Goal: Transaction & Acquisition: Purchase product/service

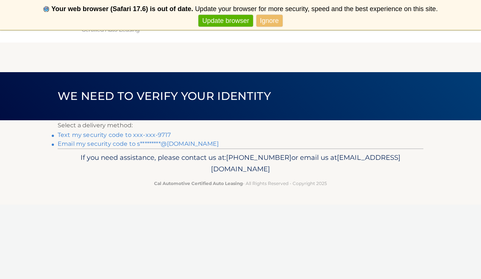
click at [181, 145] on link "Email my security code to s*********@[DOMAIN_NAME]" at bounding box center [138, 143] width 161 height 7
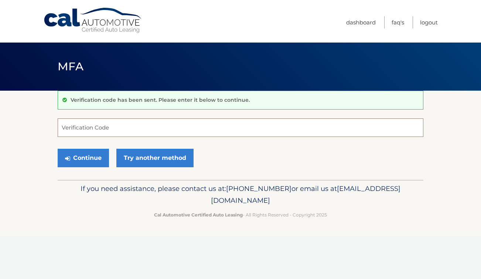
click at [150, 128] on input "Verification Code" at bounding box center [241, 127] width 366 height 18
type input "380228"
click at [90, 153] on button "Continue" at bounding box center [83, 158] width 51 height 18
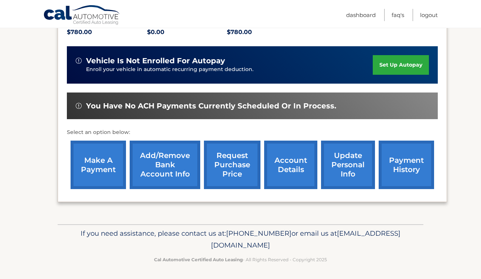
scroll to position [167, 0]
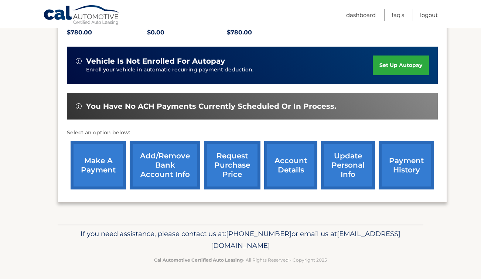
drag, startPoint x: 0, startPoint y: 0, endPoint x: 112, endPoint y: 167, distance: 201.6
click at [112, 167] on link "make a payment" at bounding box center [98, 165] width 55 height 48
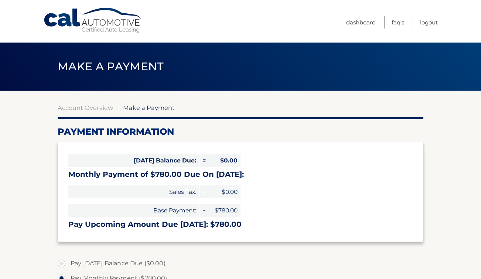
select select "OGNmNDdhYTgtMmY3NC00ZDA5LTk1MzEtM2Y1MzJlOTk0NzI5"
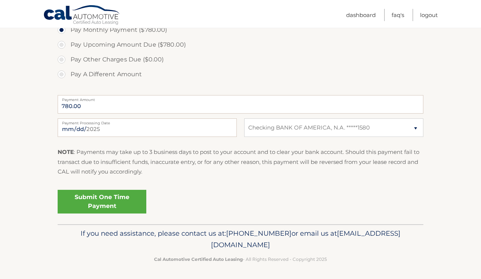
scroll to position [248, 0]
drag, startPoint x: 0, startPoint y: 0, endPoint x: 126, endPoint y: 199, distance: 235.6
click at [126, 199] on link "Submit One Time Payment" at bounding box center [102, 202] width 89 height 24
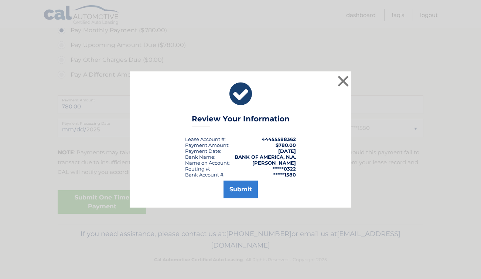
click at [243, 195] on button "Submit" at bounding box center [241, 189] width 34 height 18
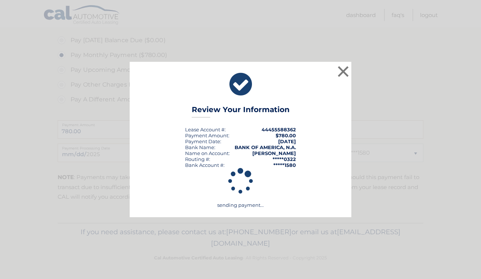
scroll to position [221, 0]
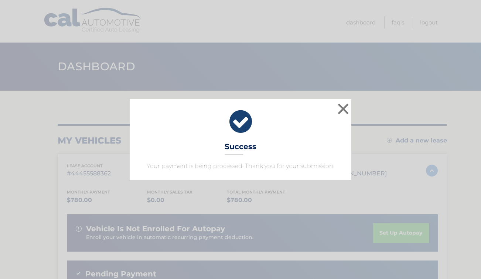
click at [428, 35] on div "× Success Your payment is being processed. Thank you for your submission. Loadi…" at bounding box center [240, 139] width 481 height 279
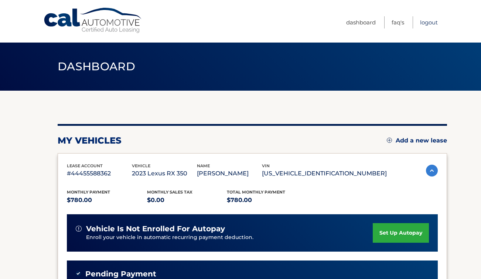
drag, startPoint x: 0, startPoint y: 0, endPoint x: 429, endPoint y: 20, distance: 429.8
click at [429, 20] on link "Logout" at bounding box center [429, 22] width 18 height 12
